Goal: Information Seeking & Learning: Learn about a topic

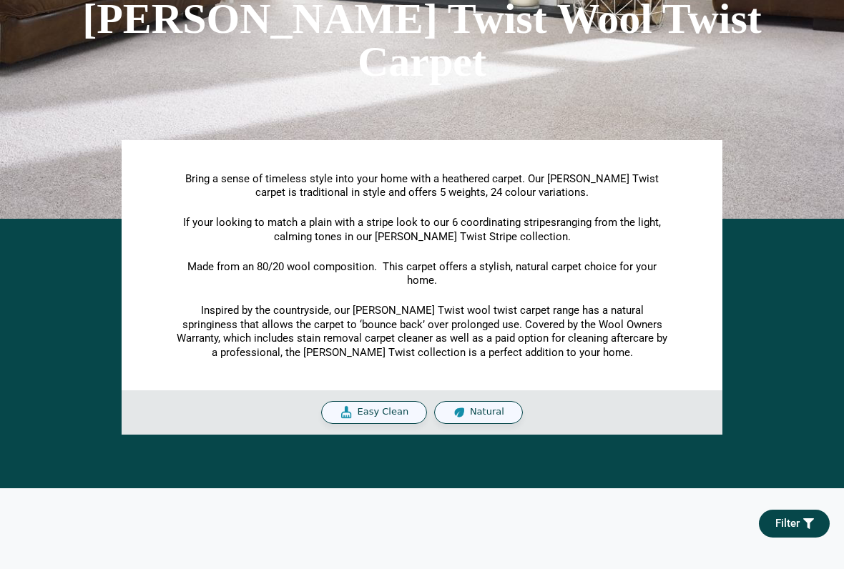
scroll to position [222, 0]
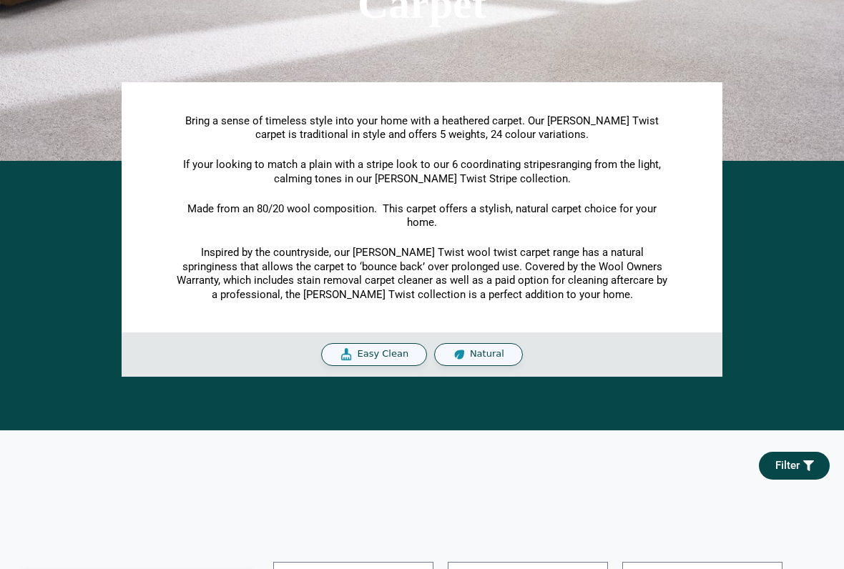
click at [472, 349] on span "Natural" at bounding box center [487, 355] width 34 height 12
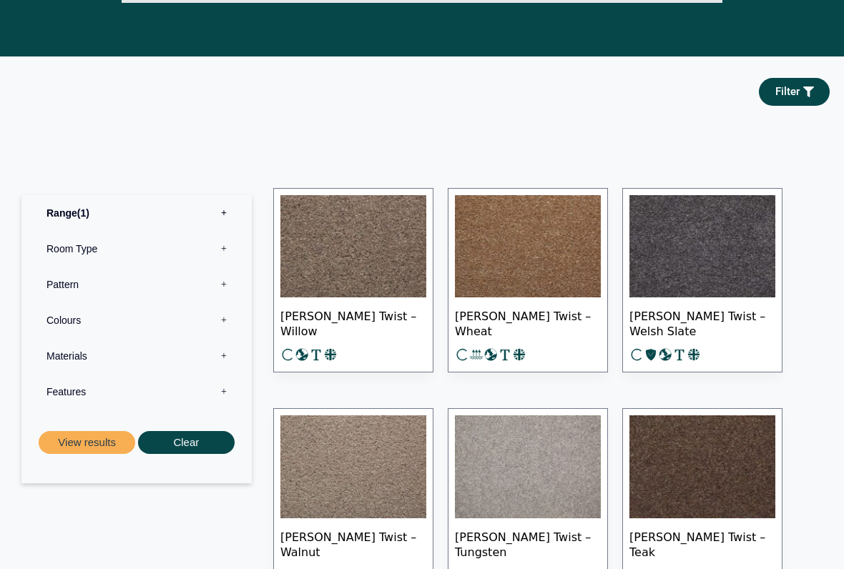
scroll to position [599, 0]
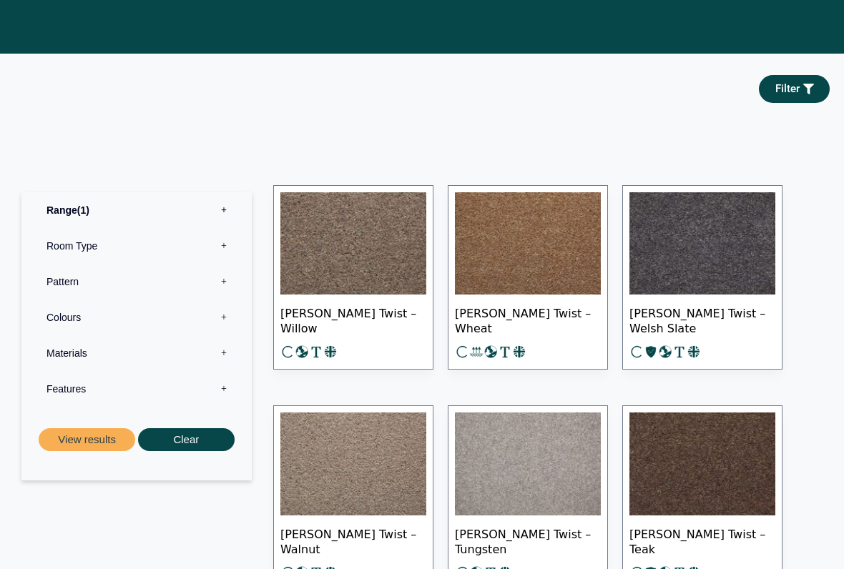
click at [54, 277] on label "Pattern 0" at bounding box center [136, 283] width 209 height 36
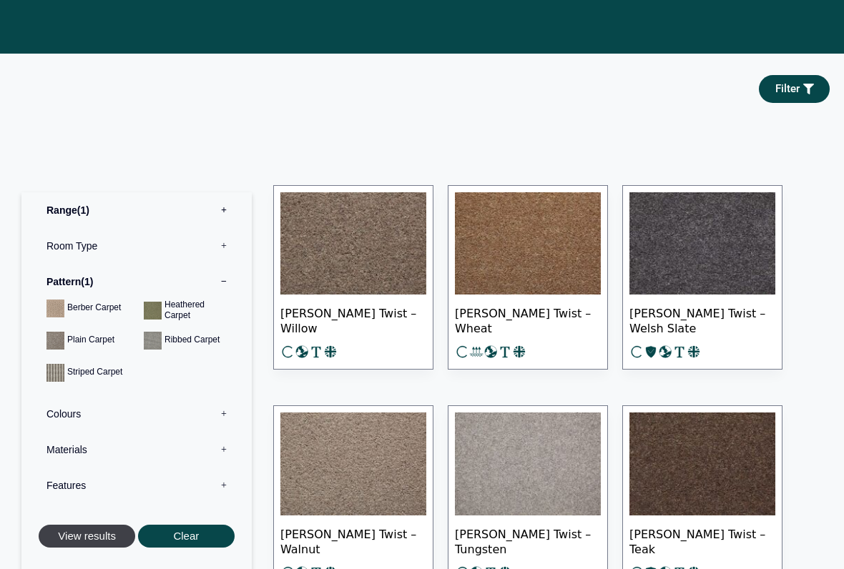
click at [72, 471] on button "View results" at bounding box center [87, 537] width 97 height 24
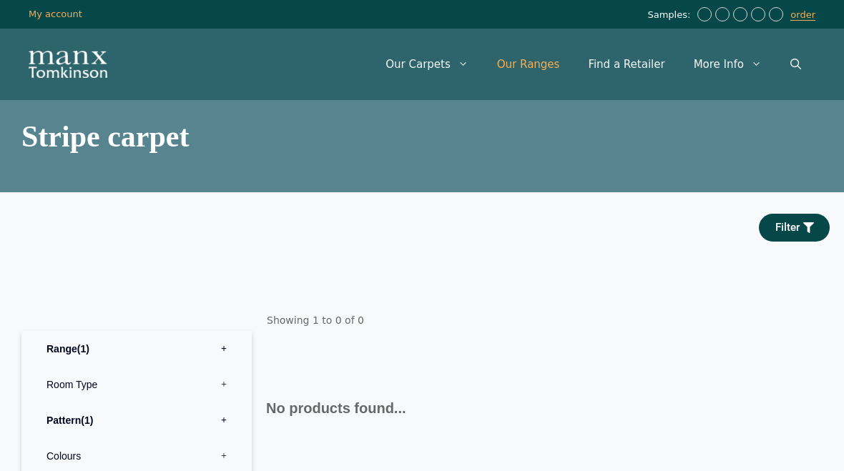
click at [537, 64] on link "Our Ranges" at bounding box center [529, 64] width 92 height 43
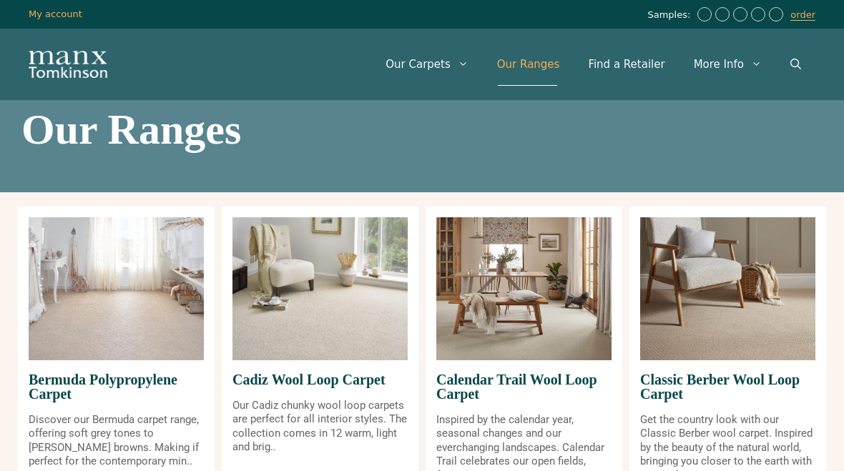
click at [38, 396] on span "Bermuda Polypropylene Carpet" at bounding box center [116, 386] width 175 height 53
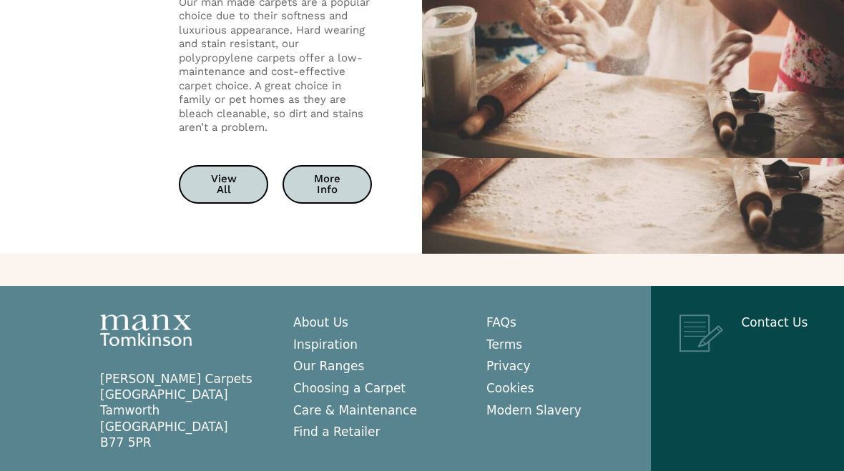
scroll to position [2821, 0]
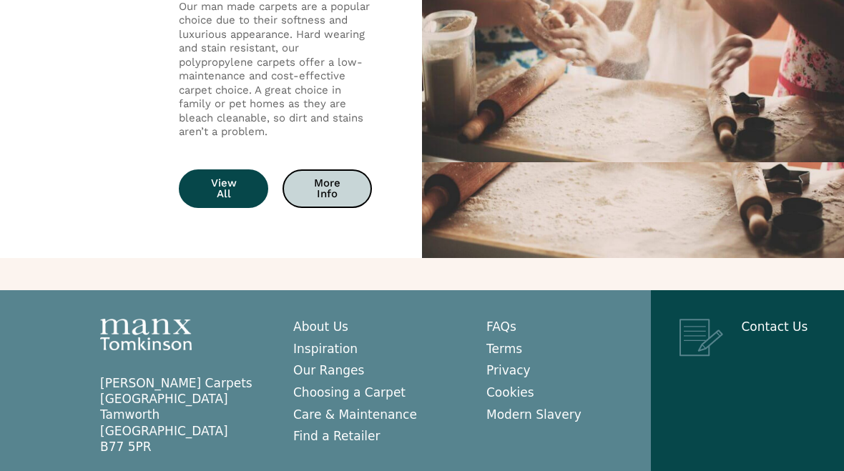
click at [217, 178] on span "View All" at bounding box center [223, 188] width 39 height 21
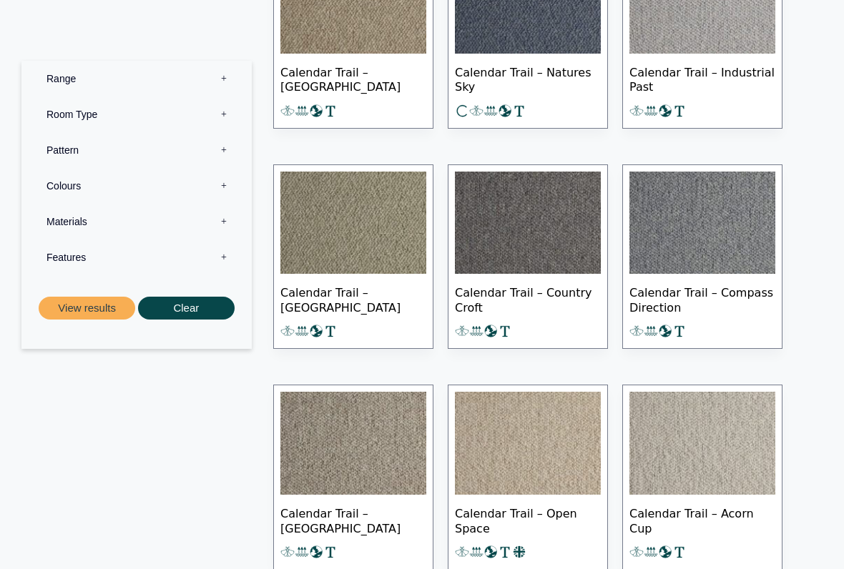
scroll to position [1101, 0]
